Goal: Task Accomplishment & Management: Complete application form

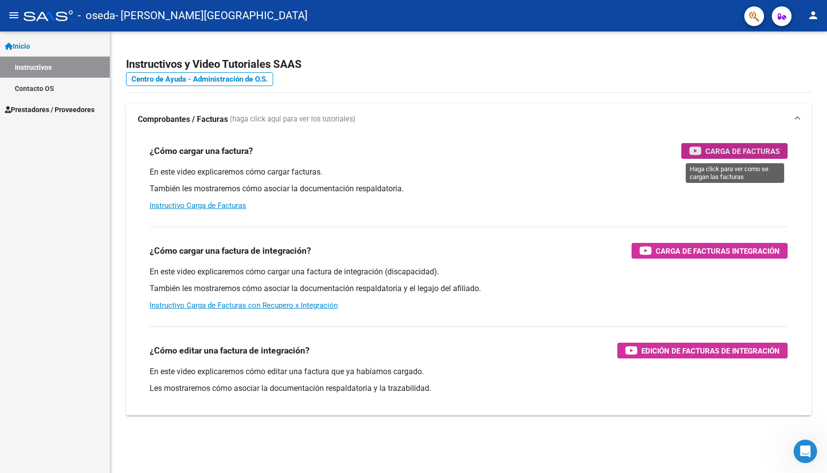
click at [724, 150] on span "Carga de Facturas" at bounding box center [742, 151] width 74 height 12
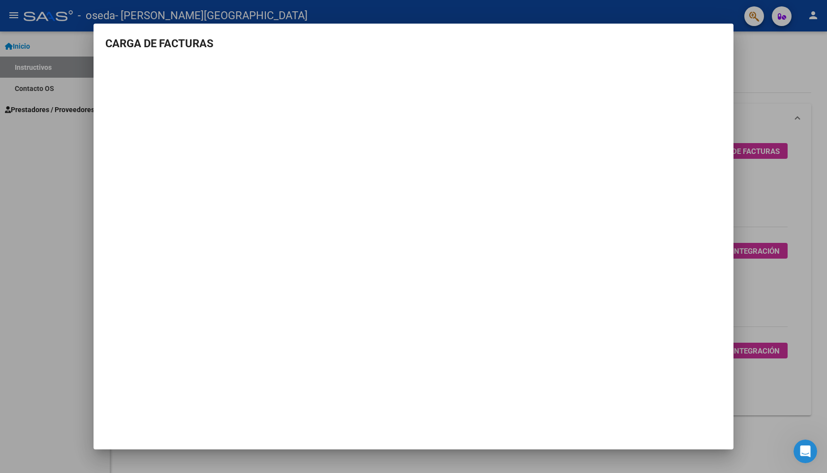
click at [28, 169] on div at bounding box center [413, 236] width 827 height 473
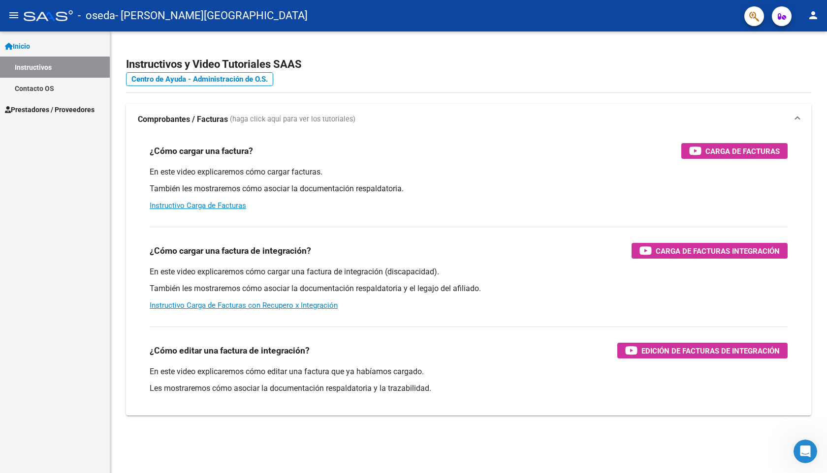
click at [50, 116] on link "Prestadores / Proveedores" at bounding box center [55, 109] width 110 height 21
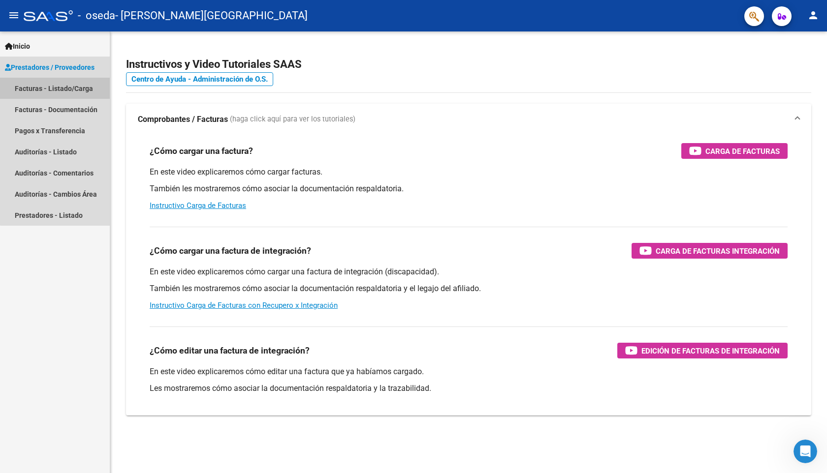
click at [61, 92] on link "Facturas - Listado/Carga" at bounding box center [55, 88] width 110 height 21
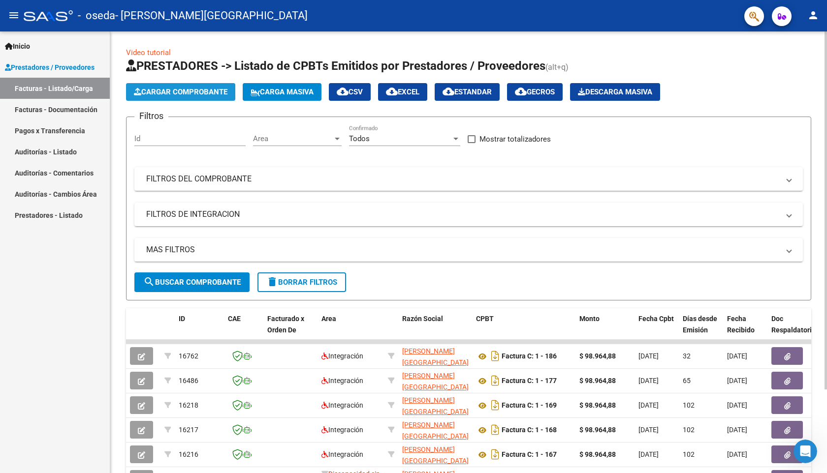
click at [195, 93] on span "Cargar Comprobante" at bounding box center [180, 92] width 93 height 9
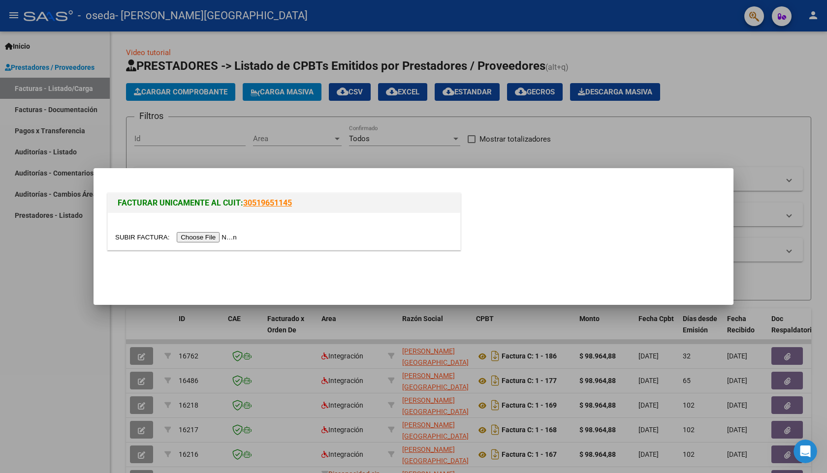
click at [216, 236] on input "file" at bounding box center [177, 237] width 124 height 10
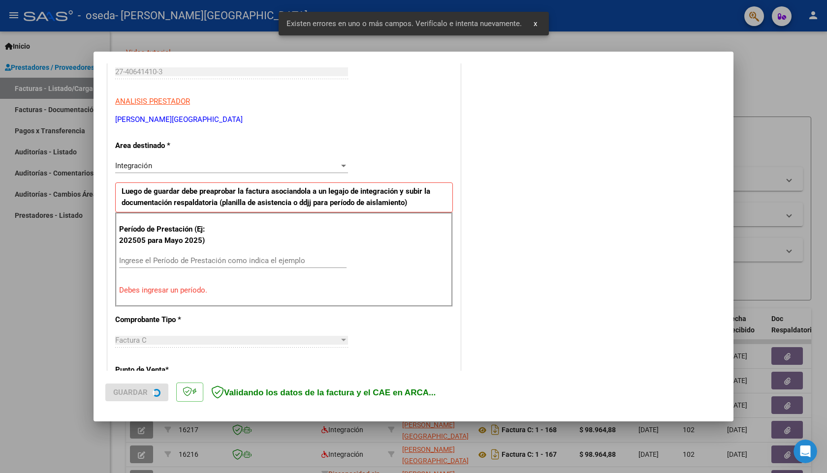
scroll to position [169, 0]
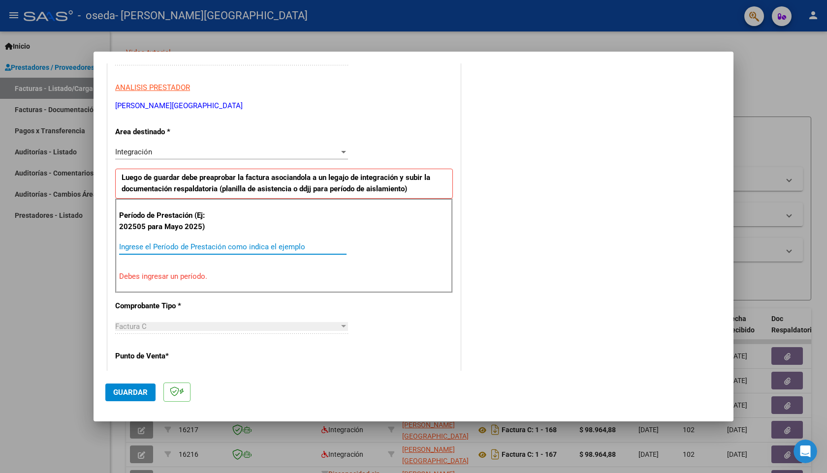
click at [196, 244] on input "Ingrese el Período de Prestación como indica el ejemplo" at bounding box center [232, 247] width 227 height 9
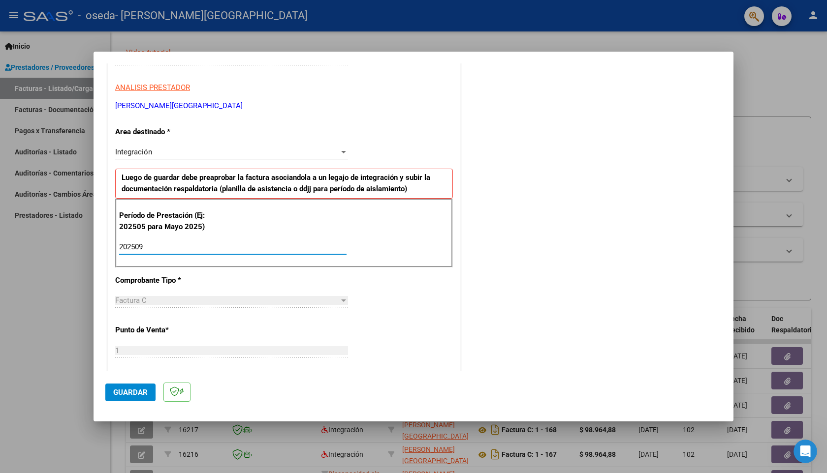
type input "202509"
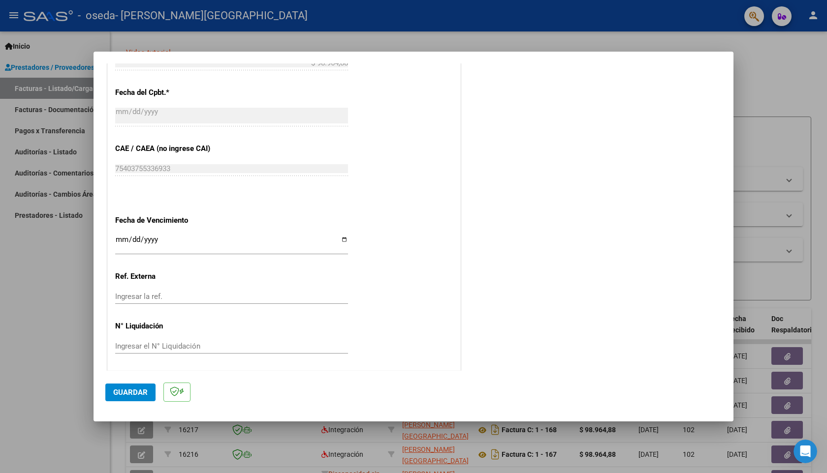
scroll to position [0, 0]
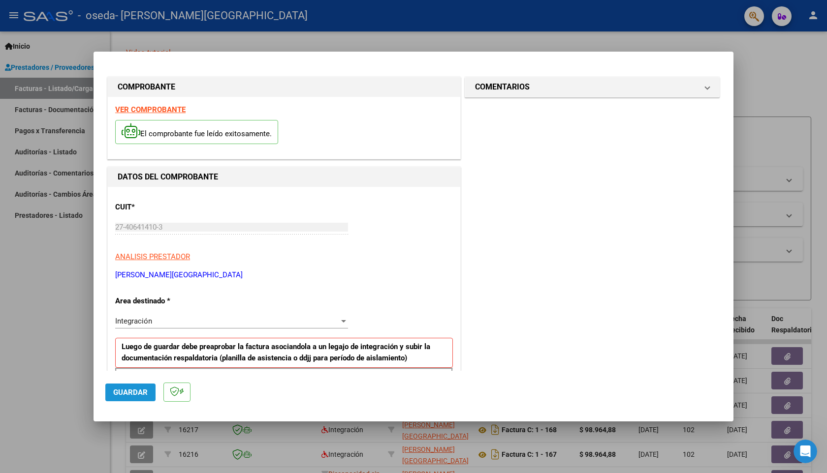
click at [126, 390] on span "Guardar" at bounding box center [130, 392] width 34 height 9
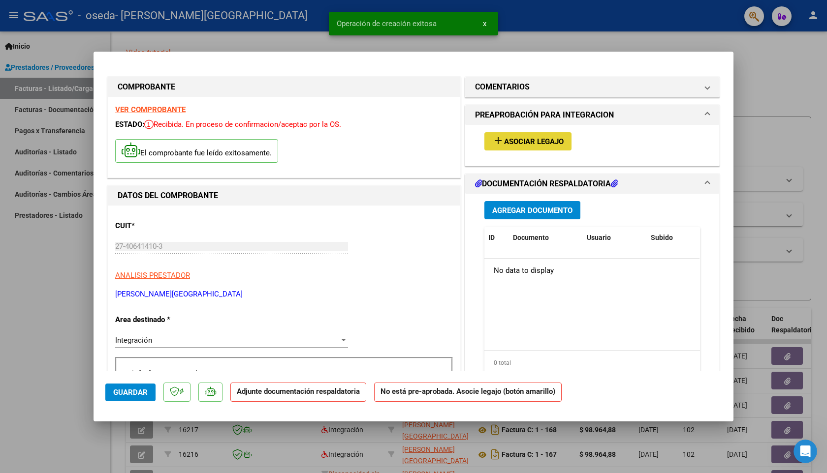
click at [529, 145] on span "Asociar Legajo" at bounding box center [534, 141] width 60 height 9
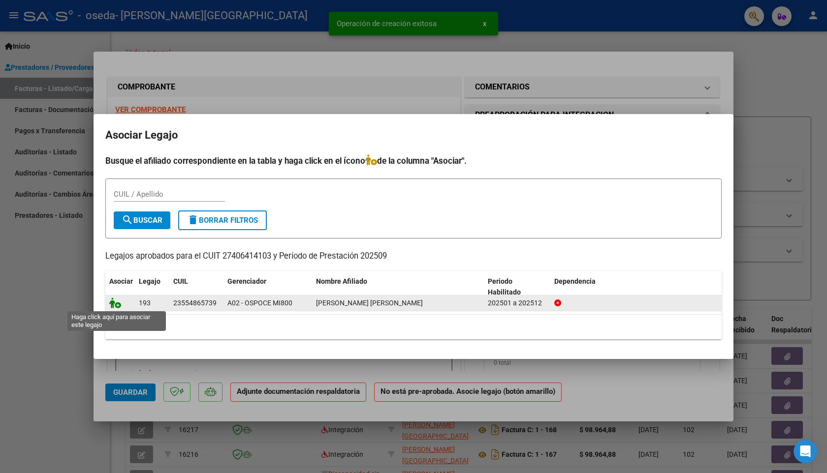
click at [114, 305] on icon at bounding box center [115, 303] width 12 height 11
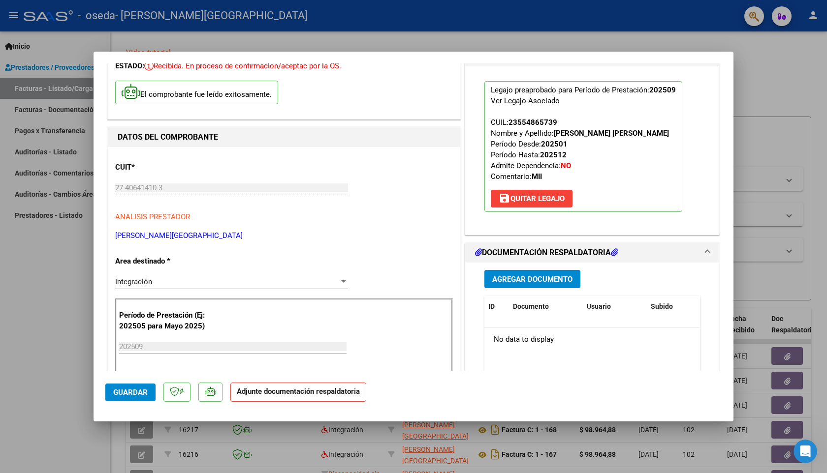
scroll to position [73, 0]
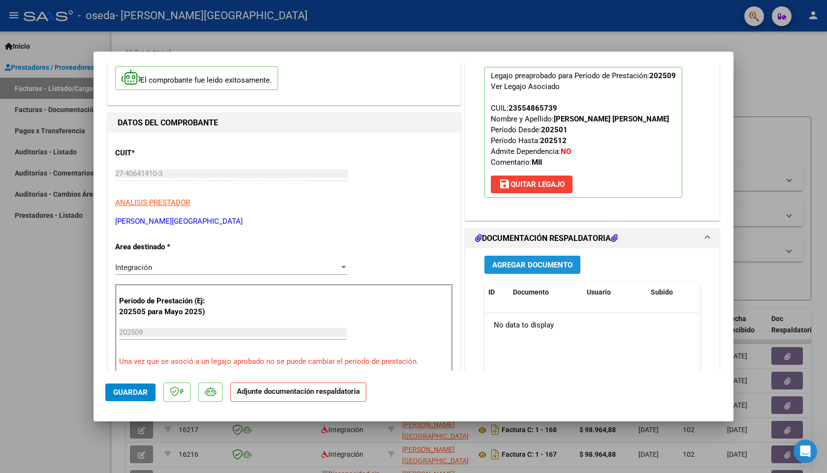
click at [549, 262] on span "Agregar Documento" at bounding box center [532, 265] width 80 height 9
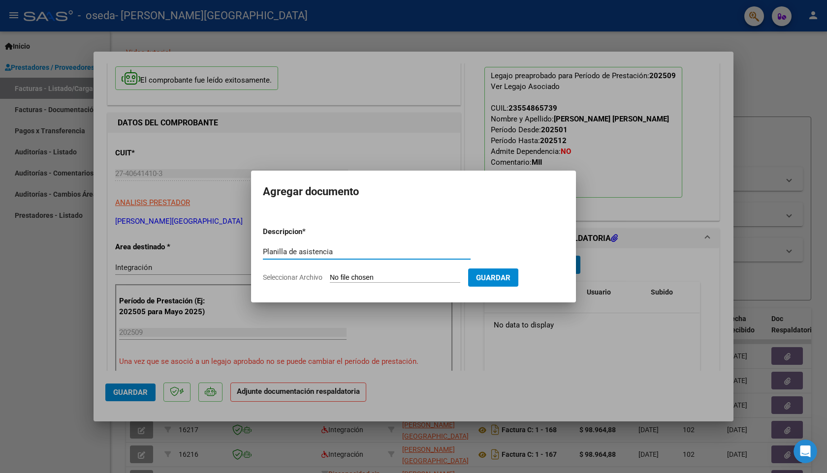
type input "Planilla de asistencia"
click at [397, 279] on input "Seleccionar Archivo" at bounding box center [395, 278] width 130 height 9
type input "C:\fakepath\0925 - Planilla de asistencia [PERSON_NAME] (1).pdf"
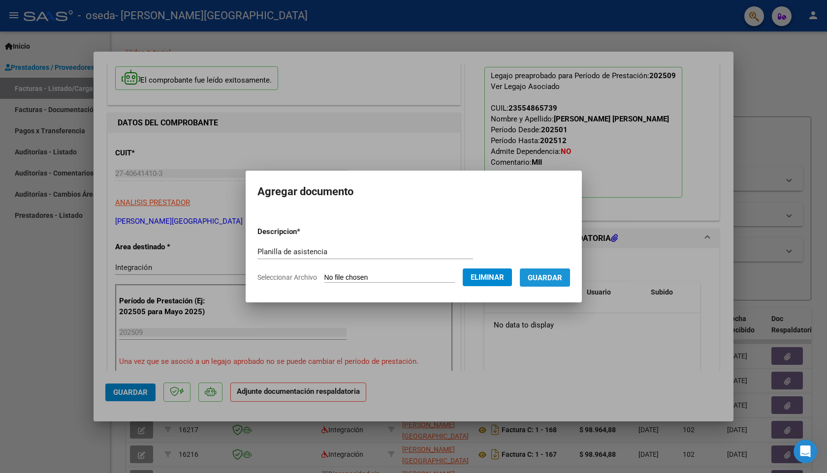
click at [549, 279] on span "Guardar" at bounding box center [544, 278] width 34 height 9
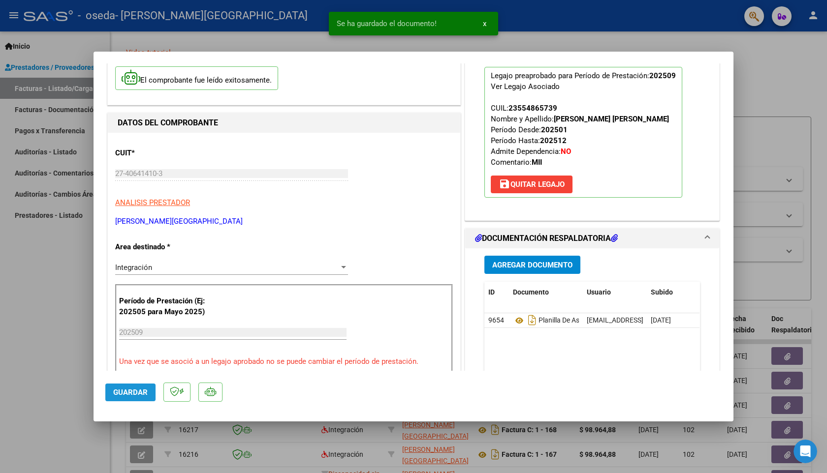
click at [130, 394] on span "Guardar" at bounding box center [130, 392] width 34 height 9
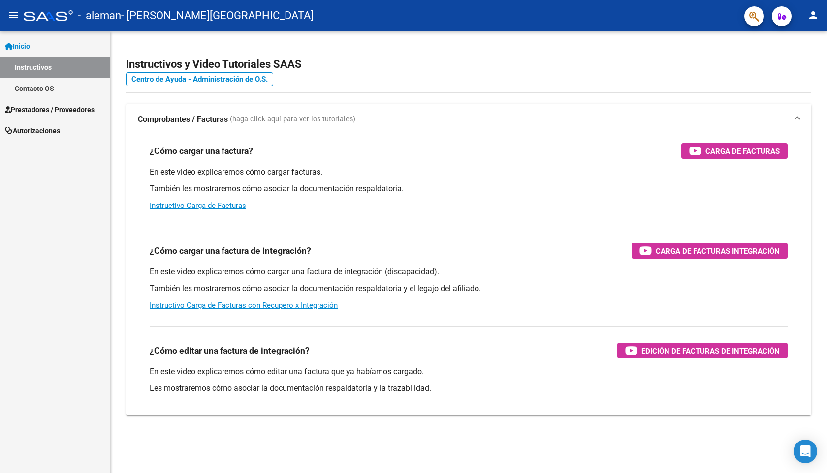
click at [75, 107] on span "Prestadores / Proveedores" at bounding box center [50, 109] width 90 height 11
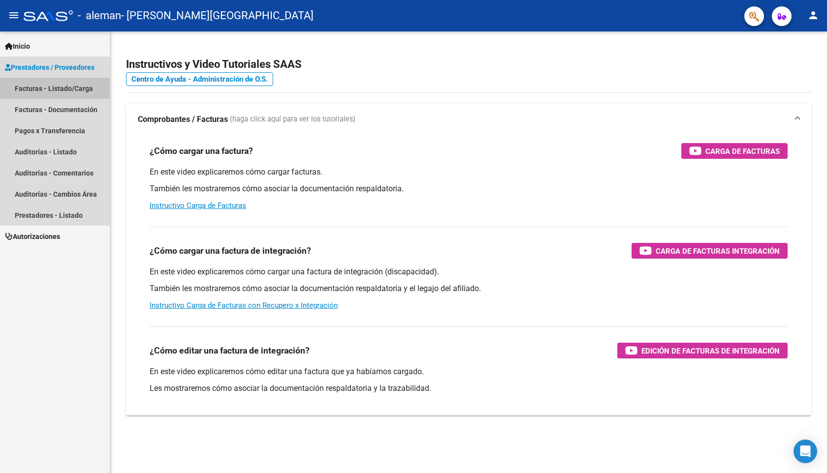
click at [67, 90] on link "Facturas - Listado/Carga" at bounding box center [55, 88] width 110 height 21
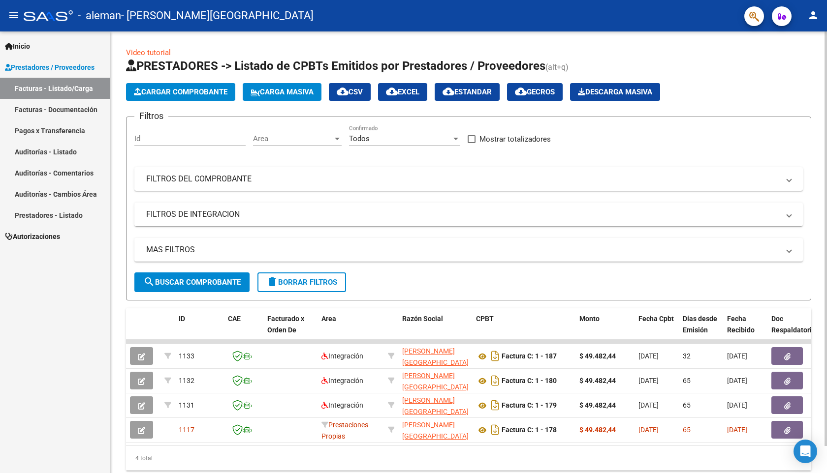
click at [172, 91] on span "Cargar Comprobante" at bounding box center [180, 92] width 93 height 9
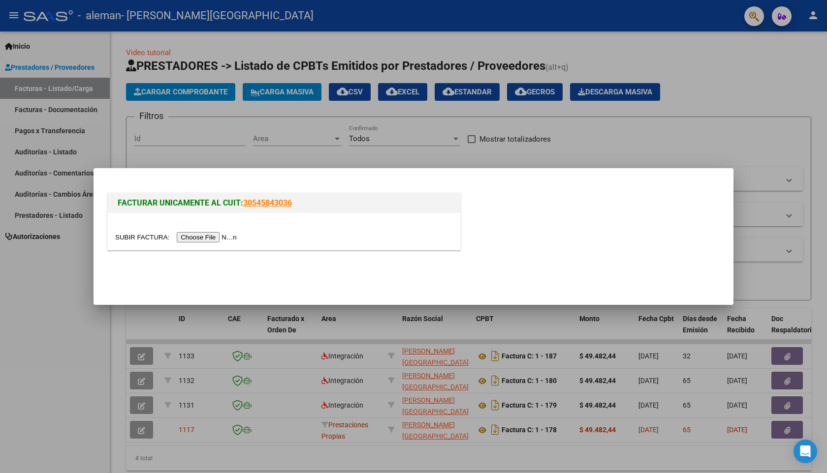
click at [221, 235] on input "file" at bounding box center [177, 237] width 124 height 10
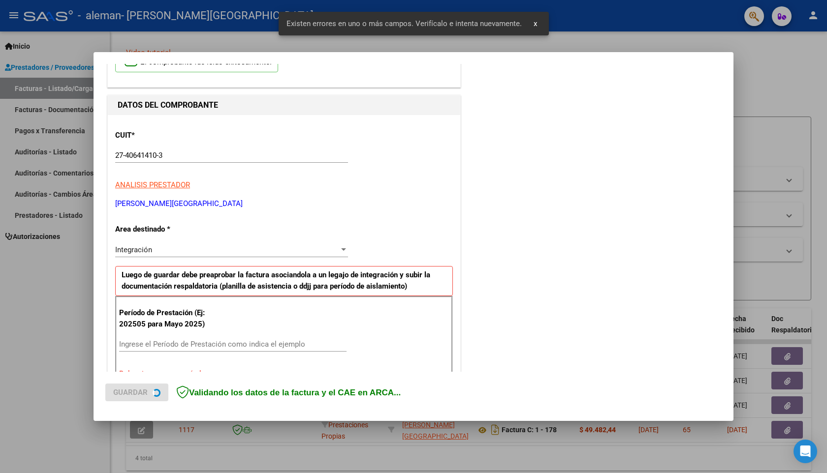
scroll to position [169, 0]
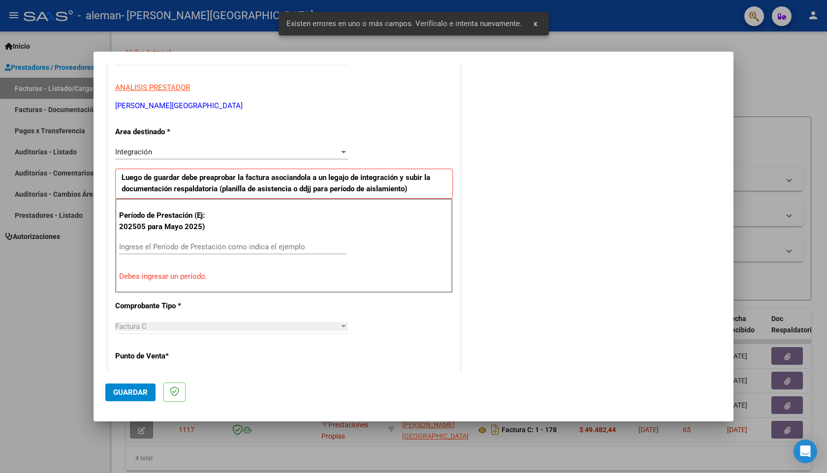
click at [204, 237] on div "Período de Prestación (Ej: 202505 para Mayo 2025) Ingrese el Período de Prestac…" at bounding box center [284, 246] width 338 height 94
click at [205, 243] on input "Ingrese el Período de Prestación como indica el ejemplo" at bounding box center [232, 247] width 227 height 9
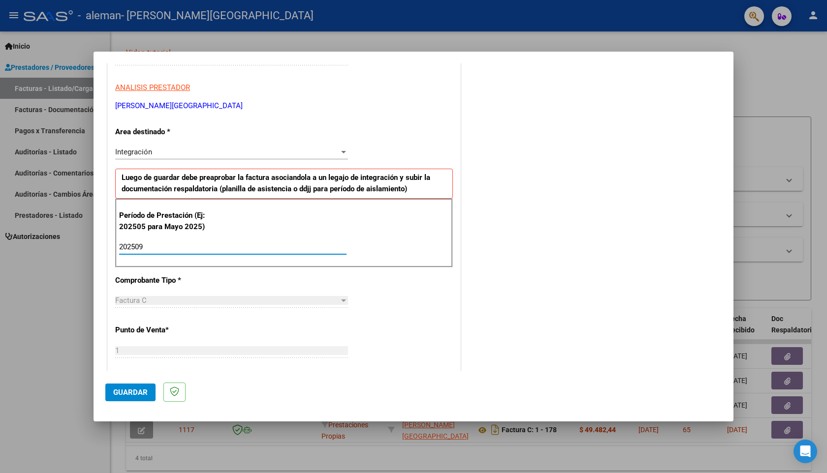
type input "202509"
click at [128, 394] on span "Guardar" at bounding box center [130, 392] width 34 height 9
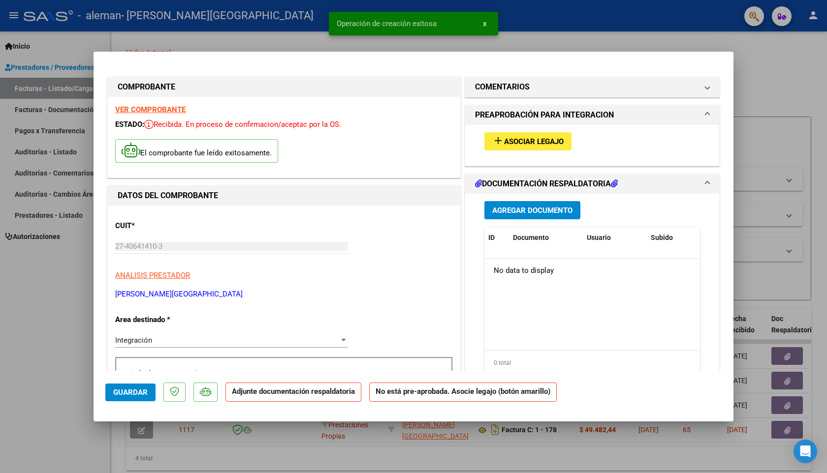
click at [525, 142] on span "Asociar Legajo" at bounding box center [534, 141] width 60 height 9
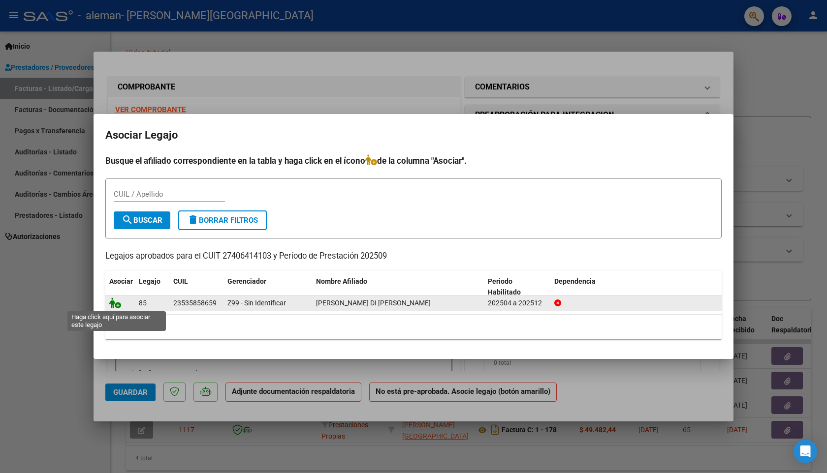
click at [113, 302] on icon at bounding box center [115, 303] width 12 height 11
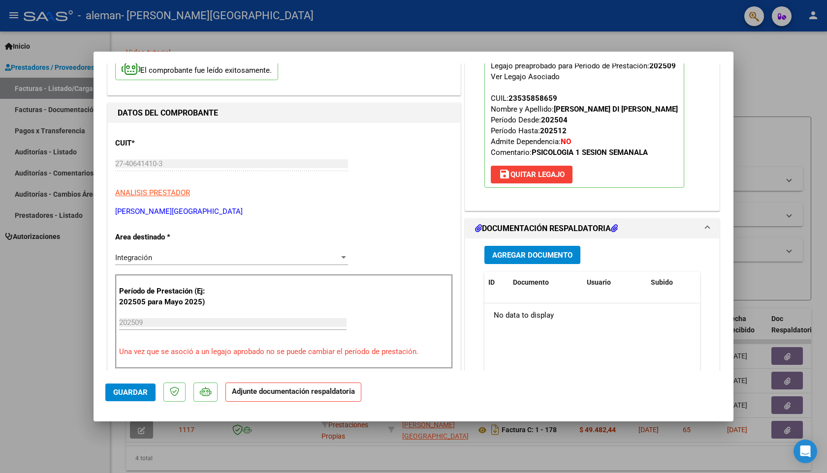
scroll to position [92, 0]
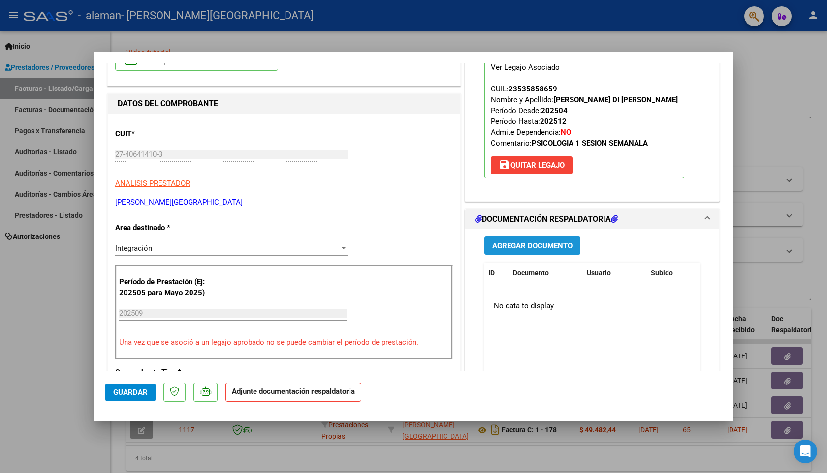
click at [536, 250] on span "Agregar Documento" at bounding box center [532, 246] width 80 height 9
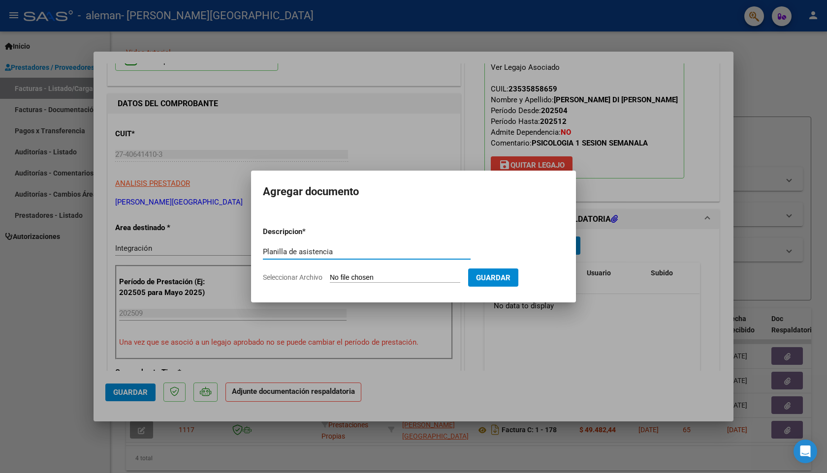
type input "Planilla de asistencia"
click at [354, 278] on input "Seleccionar Archivo" at bounding box center [395, 278] width 130 height 9
click at [346, 276] on input "Seleccionar Archivo" at bounding box center [395, 278] width 130 height 9
type input "C:\fakepath\0925 - Planilla de asistencia BALTAZAR.pdf"
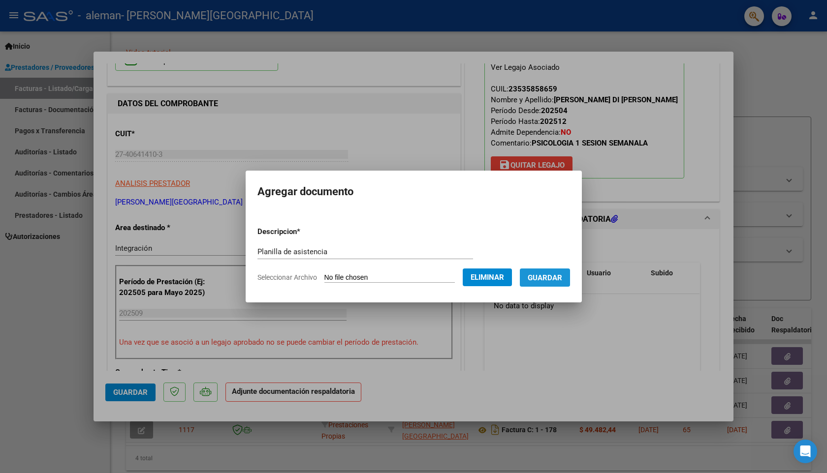
click at [552, 277] on span "Guardar" at bounding box center [544, 278] width 34 height 9
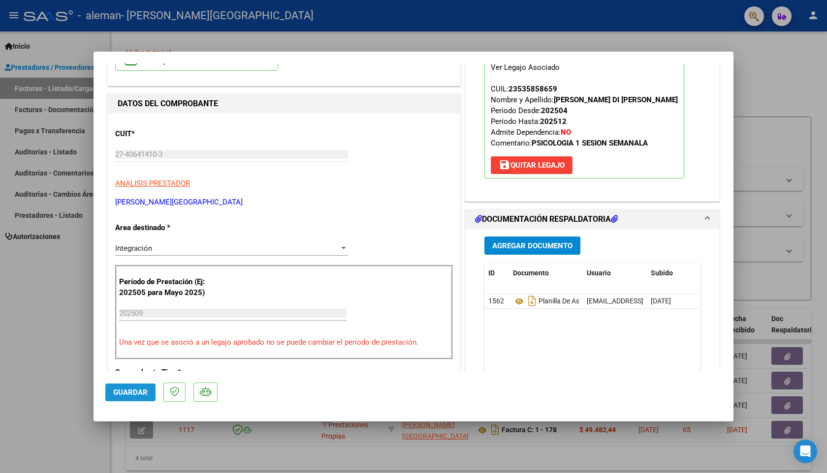
click at [132, 390] on span "Guardar" at bounding box center [130, 392] width 34 height 9
